Goal: Information Seeking & Learning: Learn about a topic

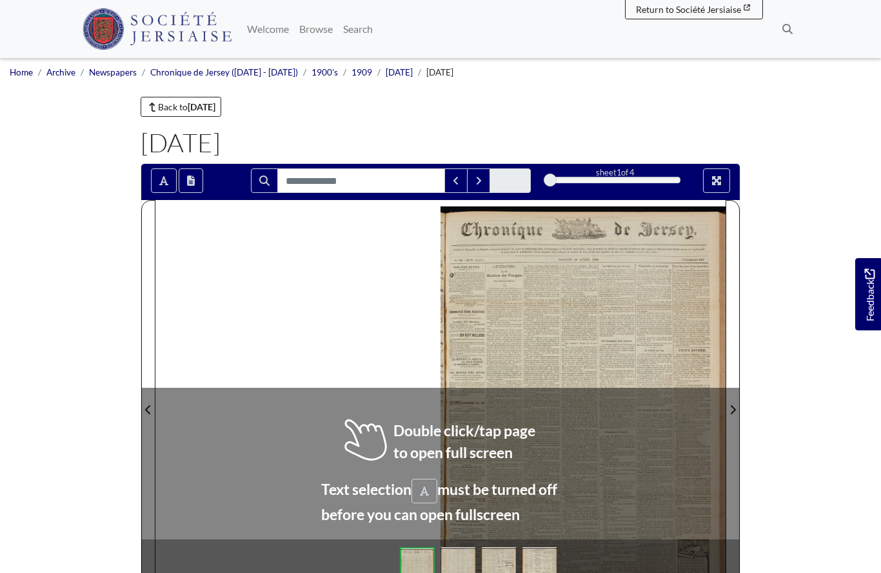
click at [546, 316] on div at bounding box center [583, 401] width 285 height 403
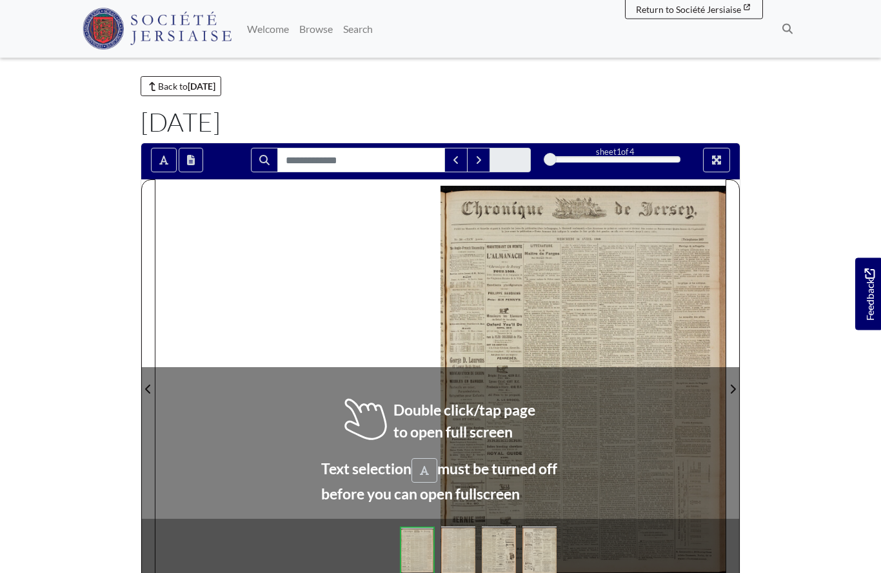
scroll to position [21, 0]
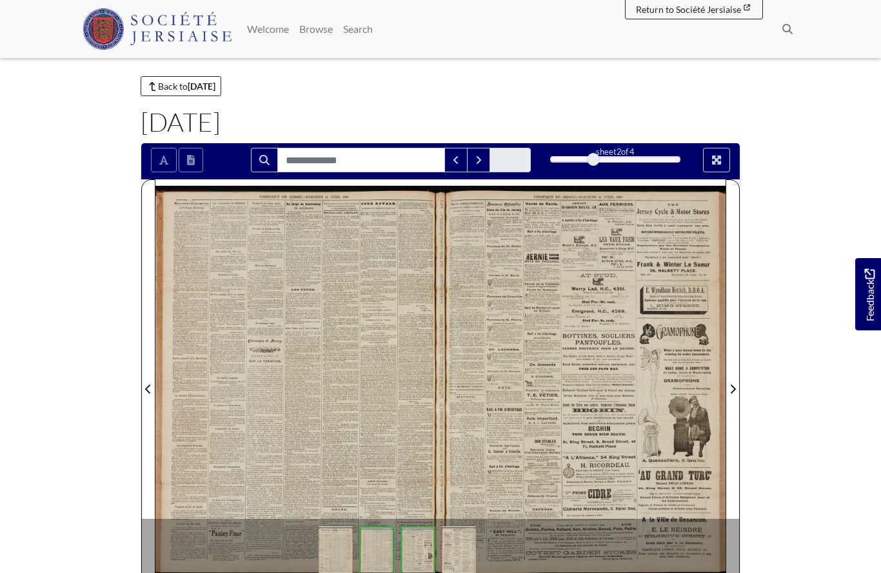
scroll to position [77, 0]
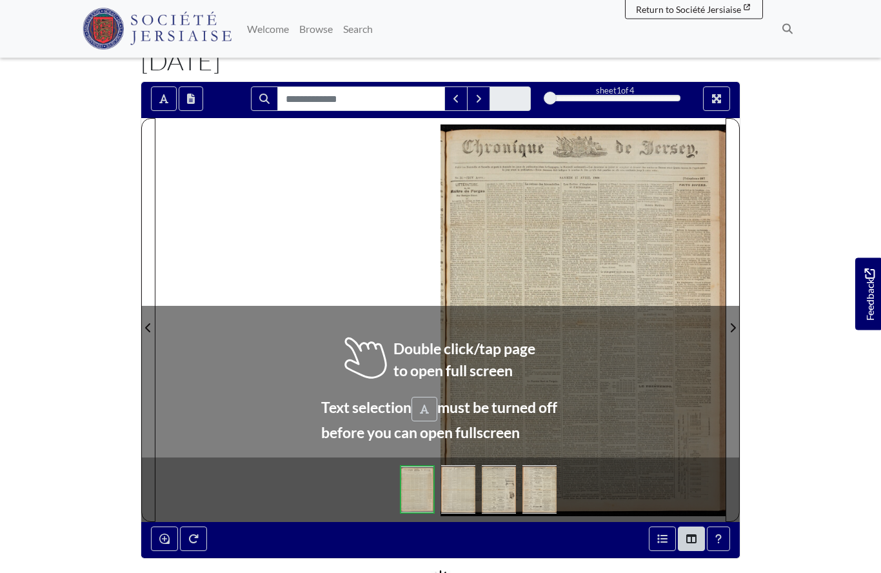
scroll to position [82, 0]
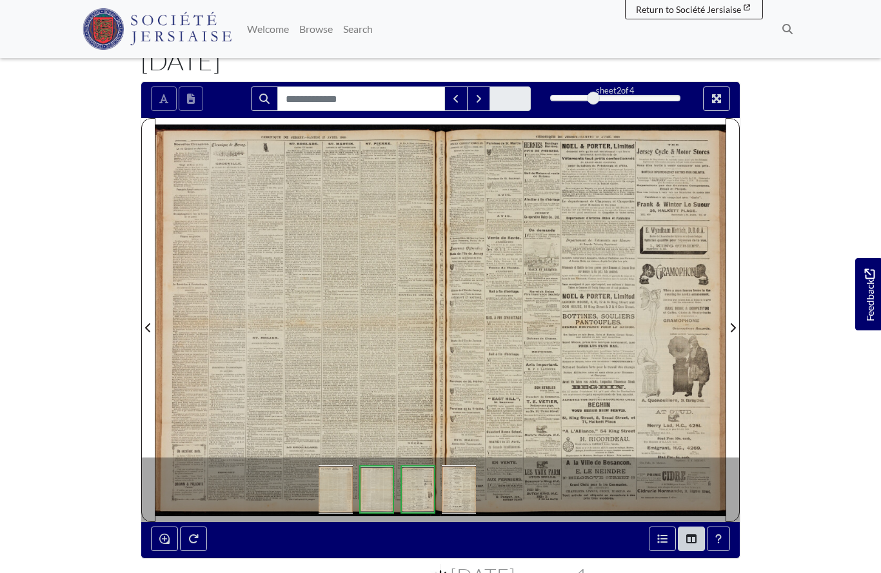
scroll to position [138, 0]
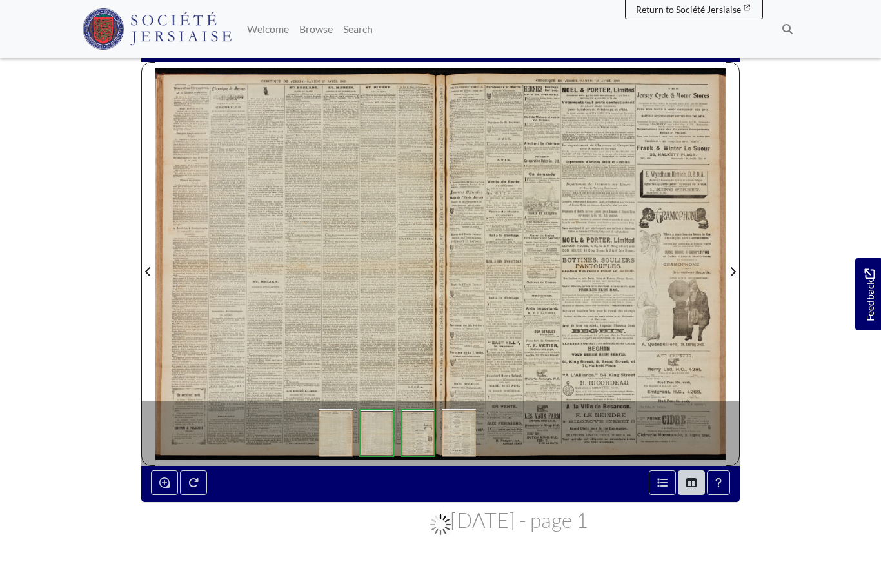
click at [307, 279] on div at bounding box center [298, 263] width 285 height 403
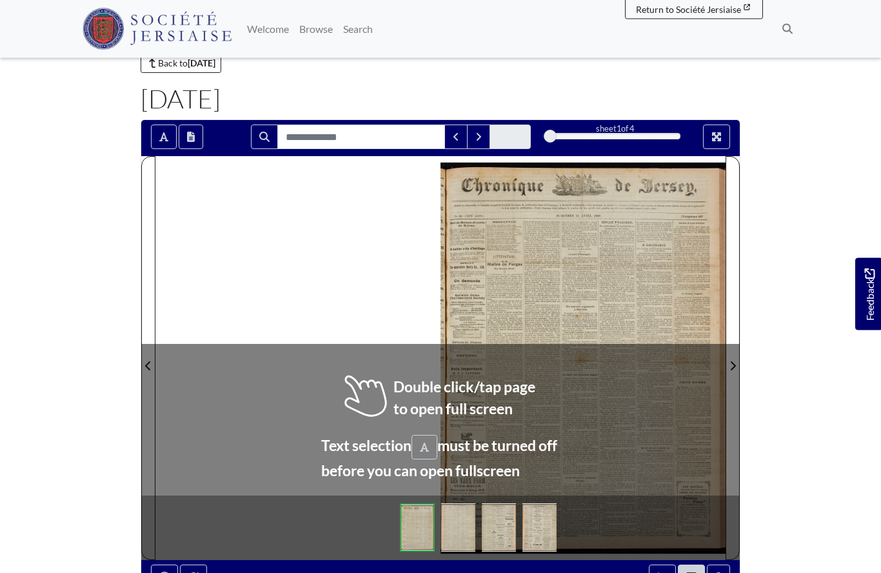
scroll to position [85, 0]
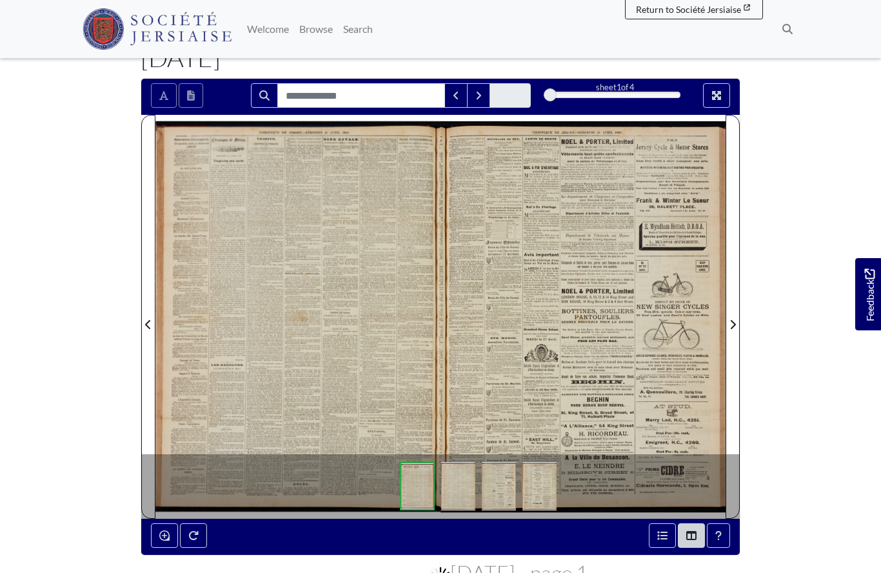
scroll to position [141, 0]
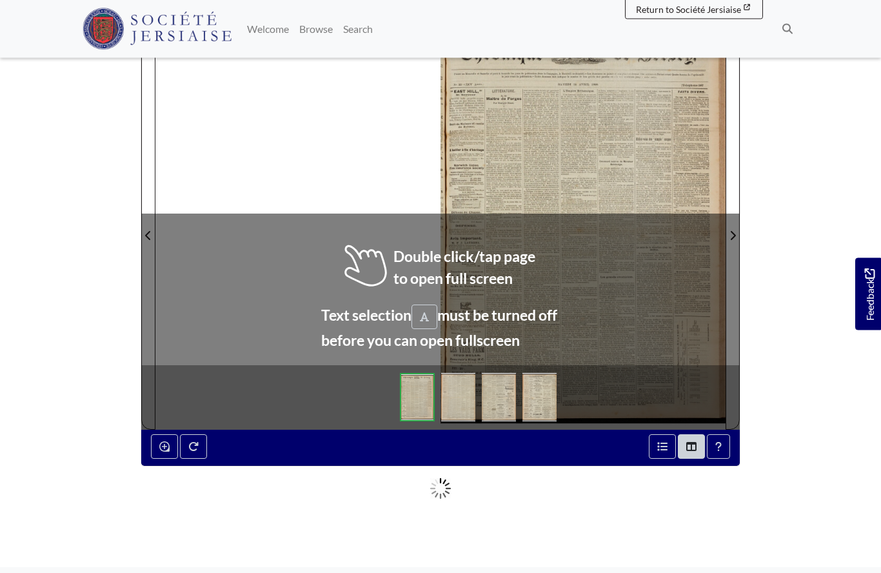
scroll to position [174, 0]
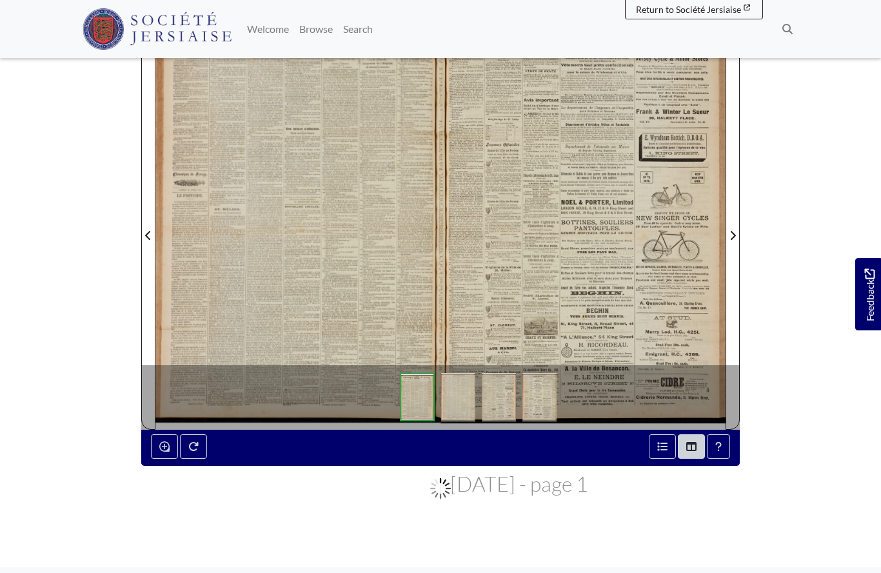
scroll to position [230, 0]
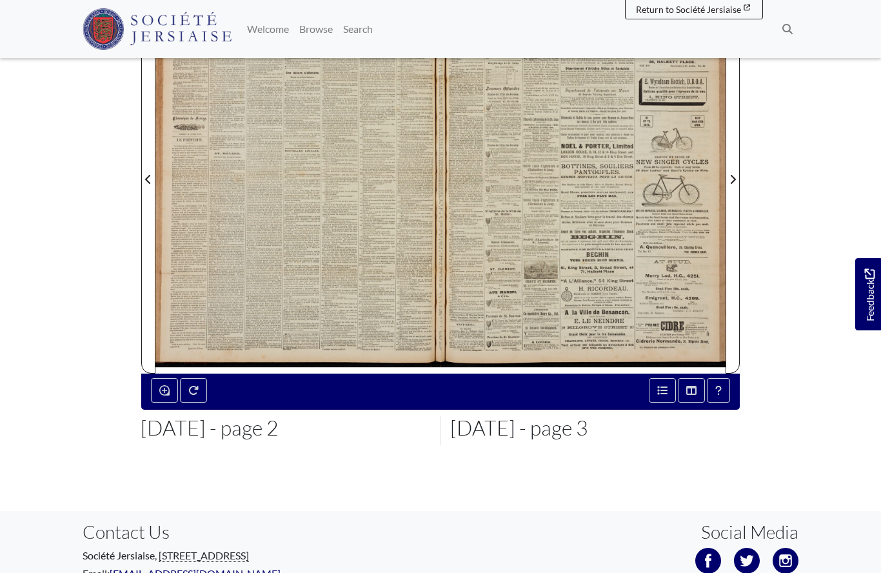
click at [247, 238] on div at bounding box center [298, 171] width 285 height 403
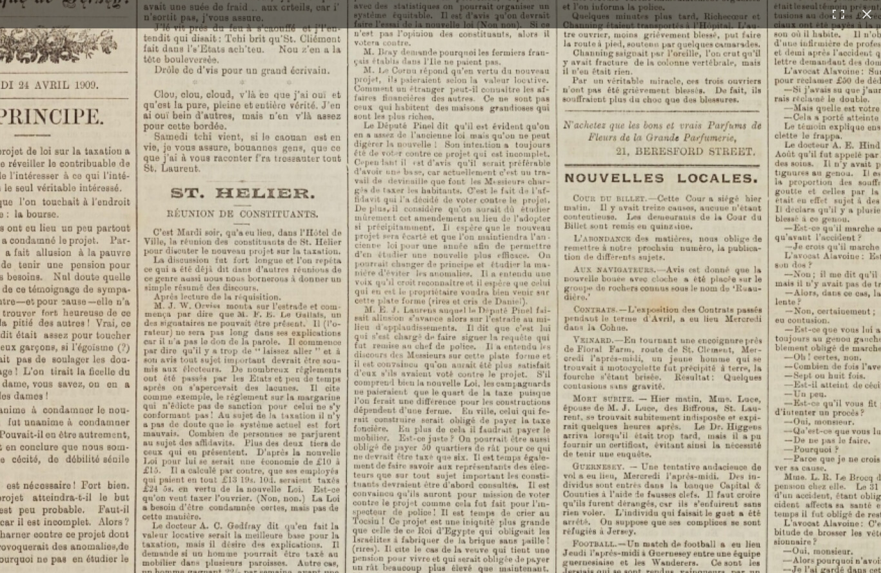
click at [201, 355] on img at bounding box center [638, 294] width 1596 height 2258
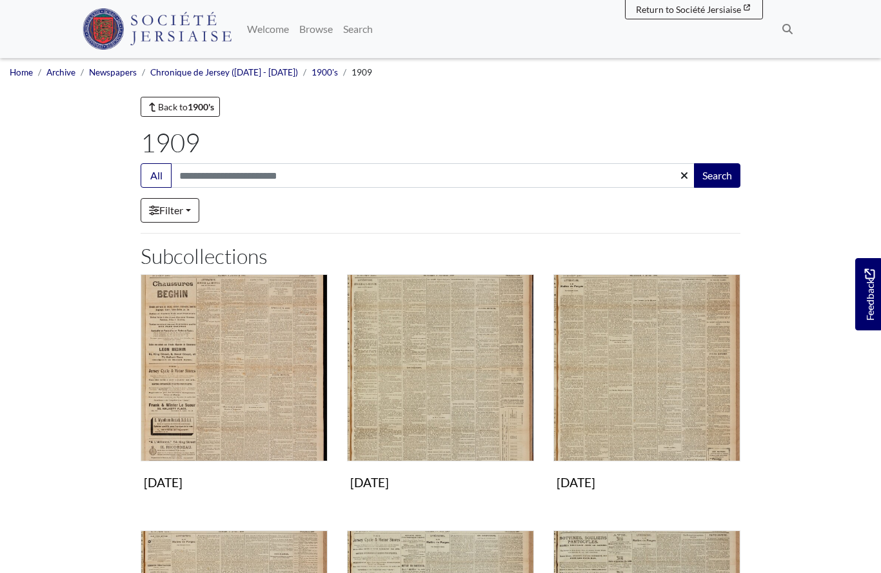
scroll to position [228, 0]
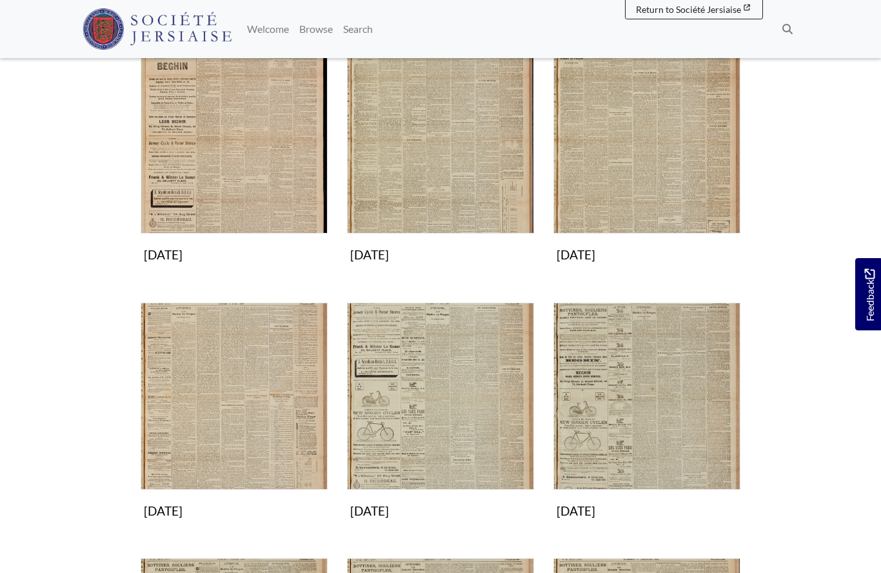
click at [621, 405] on img "Subcollection" at bounding box center [647, 396] width 187 height 187
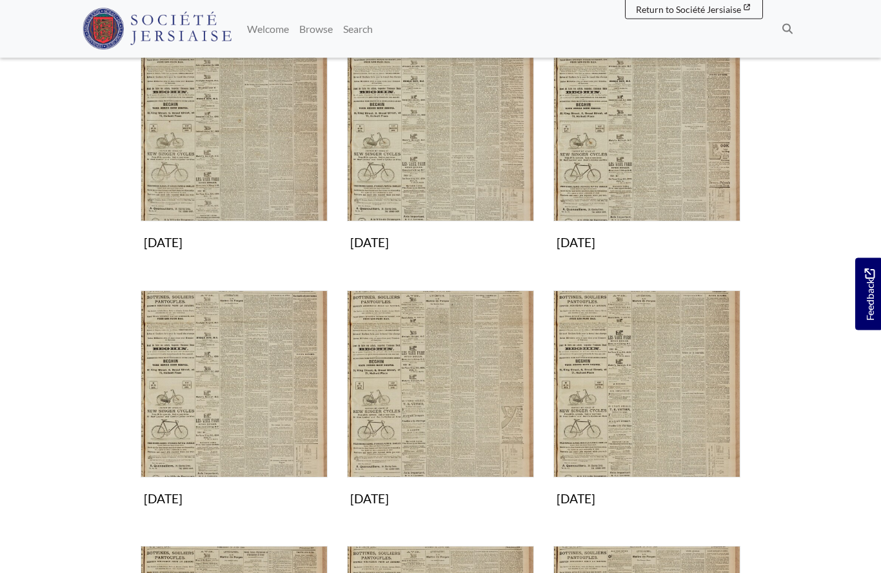
scroll to position [239, 0]
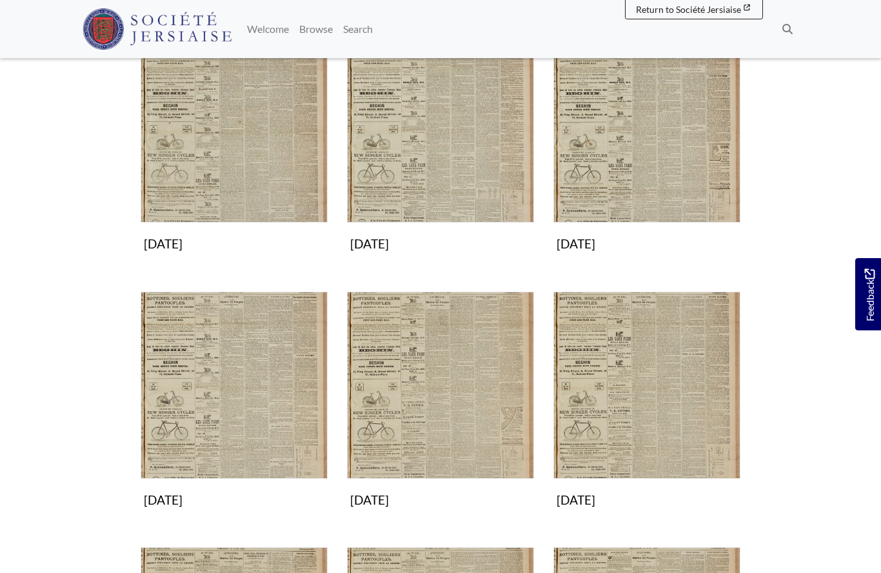
click at [431, 398] on img "Subcollection" at bounding box center [440, 385] width 187 height 187
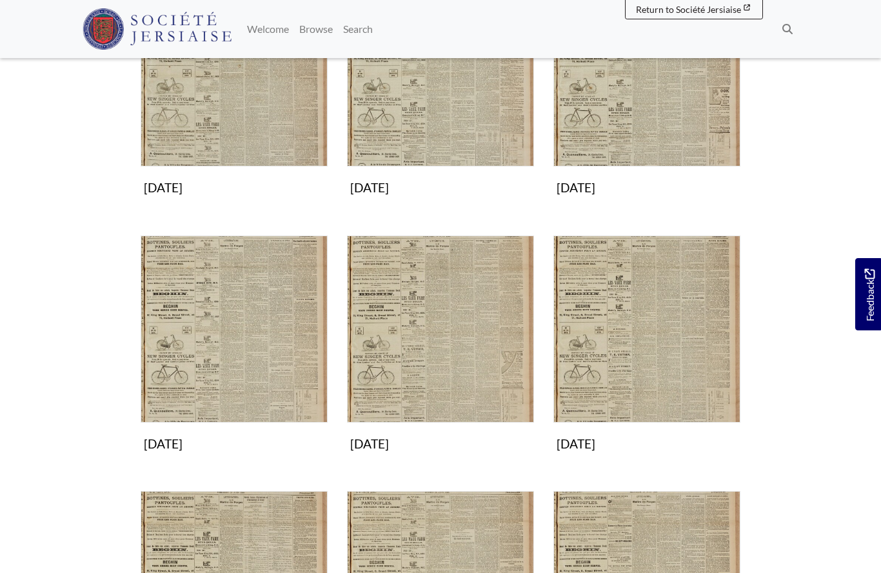
click at [279, 374] on img "Subcollection" at bounding box center [234, 329] width 187 height 187
click at [630, 362] on img "Subcollection" at bounding box center [647, 329] width 187 height 187
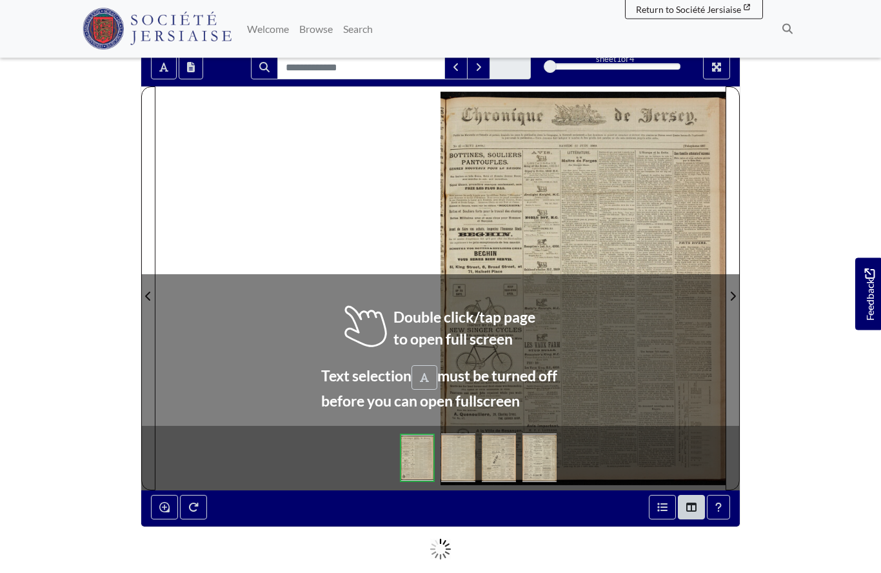
scroll to position [112, 0]
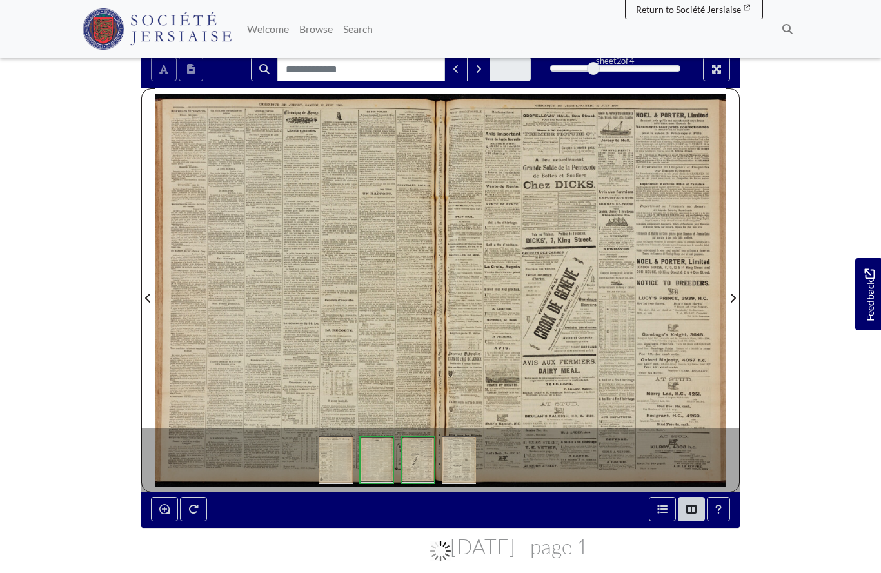
scroll to position [168, 0]
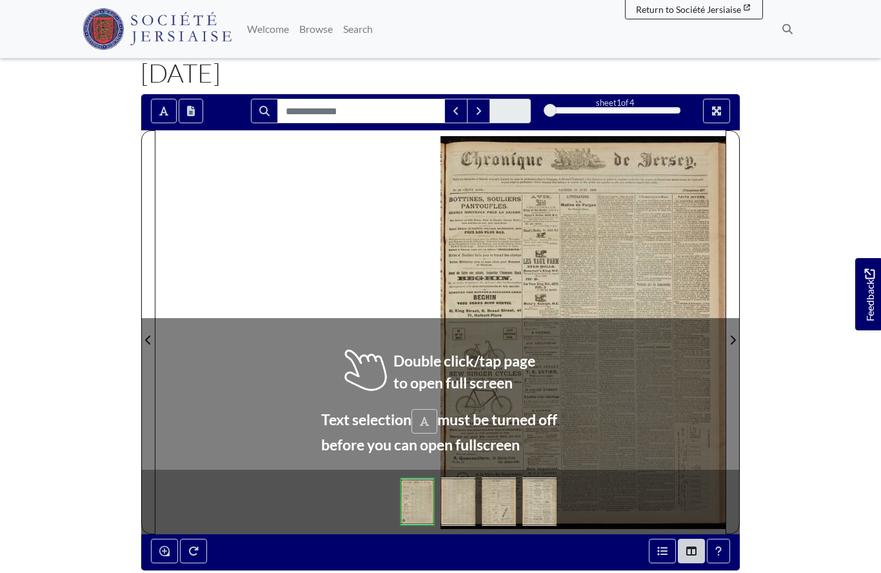
scroll to position [74, 0]
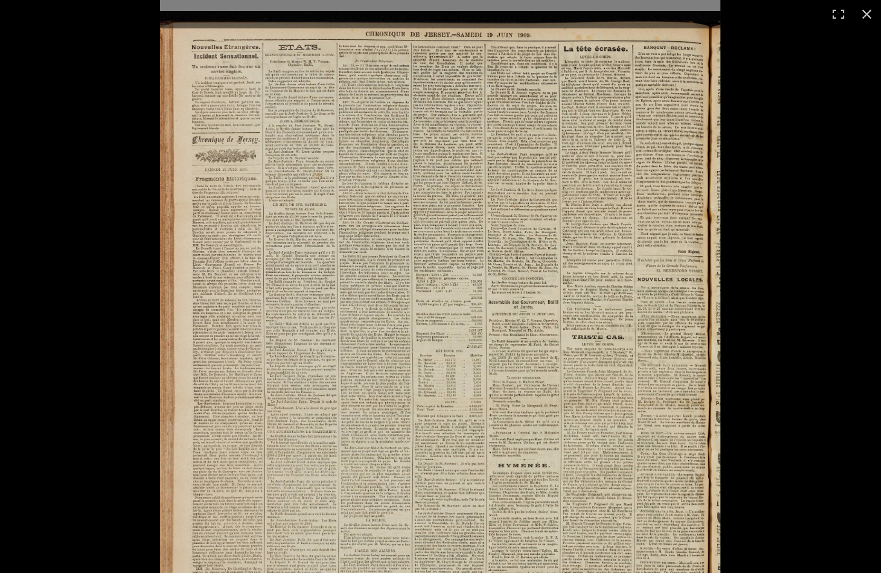
scroll to position [121, 0]
